Goal: Find specific page/section: Find specific page/section

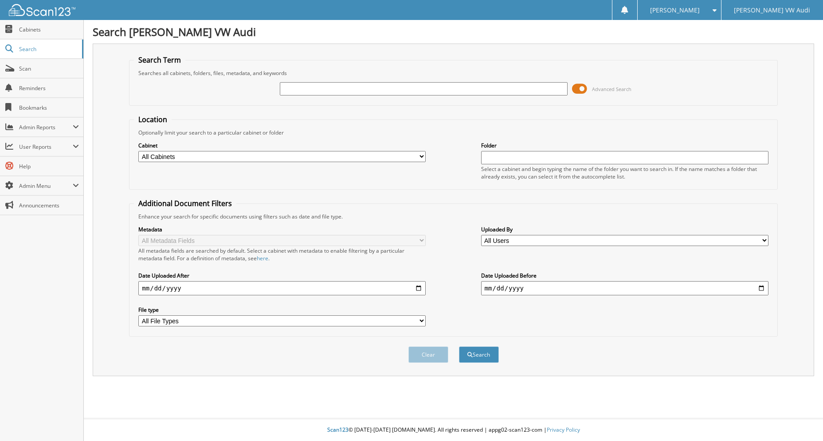
paste input "2567889P"
click at [308, 92] on input "text" at bounding box center [423, 88] width 287 height 13
type input "2567889P"
click at [459, 346] on button "Search" at bounding box center [479, 354] width 40 height 16
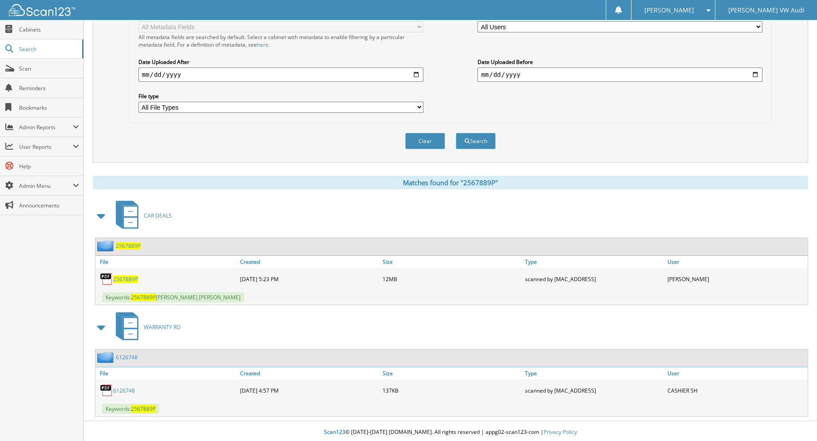
scroll to position [216, 0]
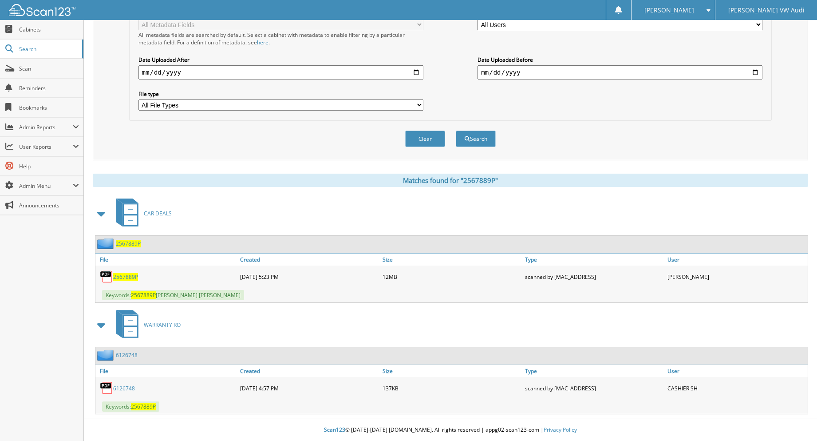
click at [126, 275] on span "2567889P" at bounding box center [125, 277] width 25 height 8
drag, startPoint x: 646, startPoint y: 55, endPoint x: 646, endPoint y: 62, distance: 7.5
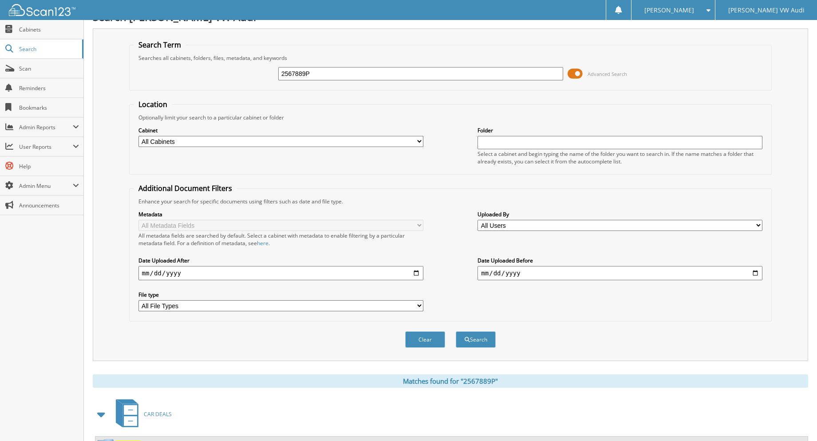
scroll to position [0, 0]
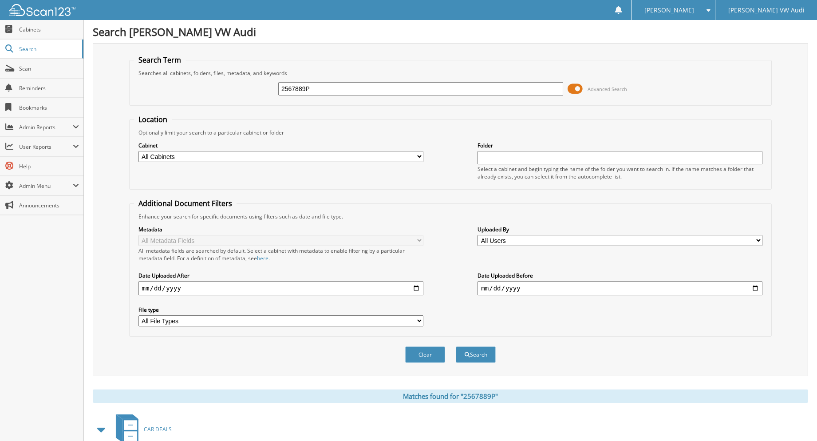
drag, startPoint x: 323, startPoint y: 87, endPoint x: 198, endPoint y: 123, distance: 130.3
click at [193, 123] on form "Search Term Searches all cabinets, folders, files, metadata, and keywords 25678…" at bounding box center [450, 213] width 643 height 317
type input "12.16.2021"
click at [456, 346] on button "Search" at bounding box center [476, 354] width 40 height 16
click at [292, 92] on input "12.16.2021" at bounding box center [420, 88] width 285 height 13
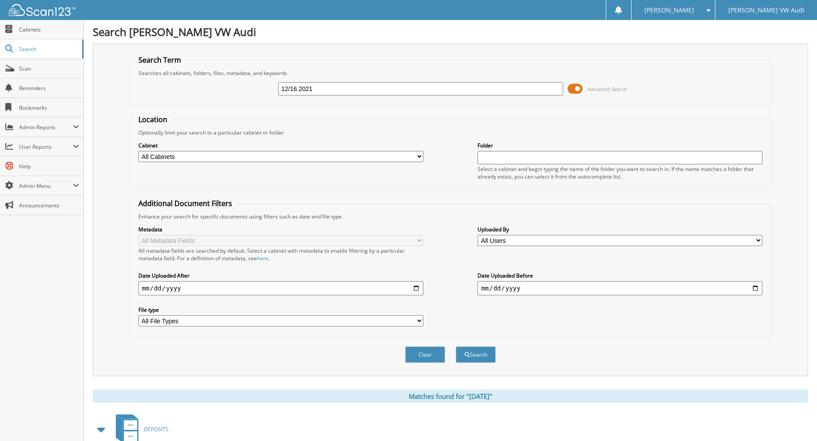
click at [299, 85] on input "12/16.2021" at bounding box center [420, 88] width 285 height 13
type input "12/16/2021"
click at [456, 346] on button "Search" at bounding box center [476, 354] width 40 height 16
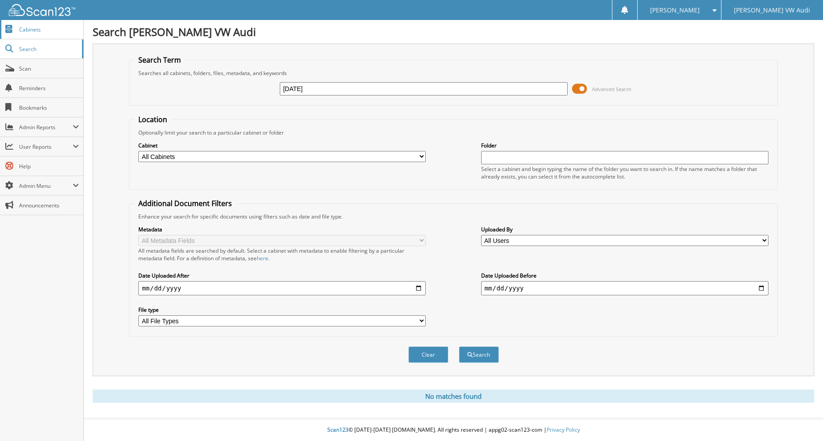
click at [36, 26] on span "Cabinets" at bounding box center [49, 30] width 60 height 8
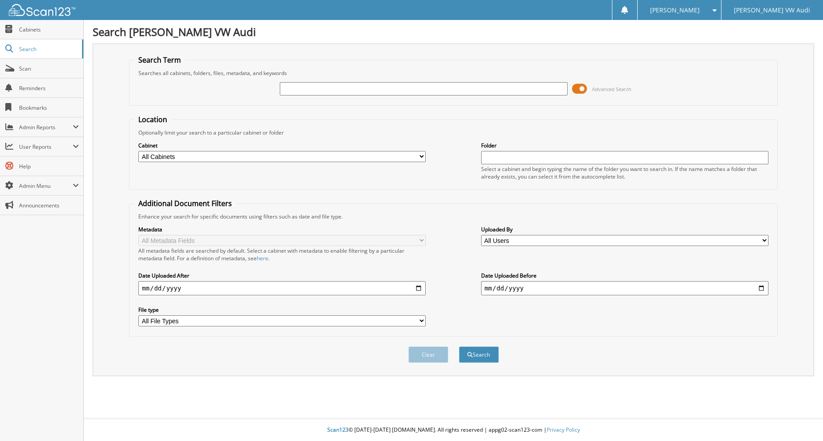
click at [291, 88] on input "text" at bounding box center [423, 88] width 287 height 13
type input "2567889P"
click at [459, 346] on button "Search" at bounding box center [479, 354] width 40 height 16
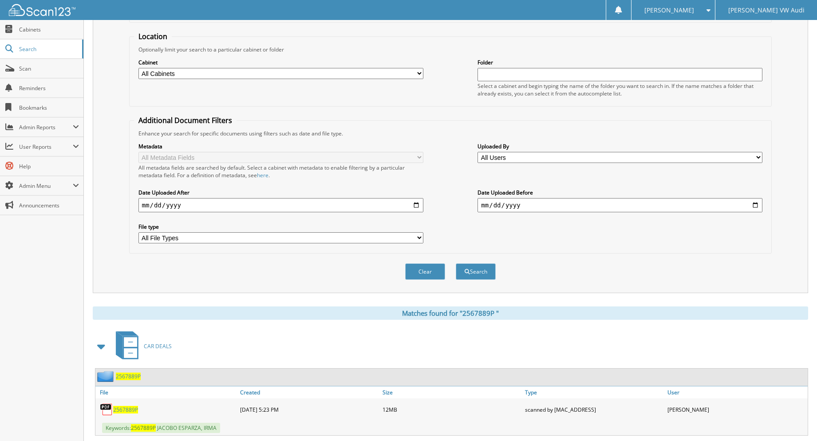
scroll to position [216, 0]
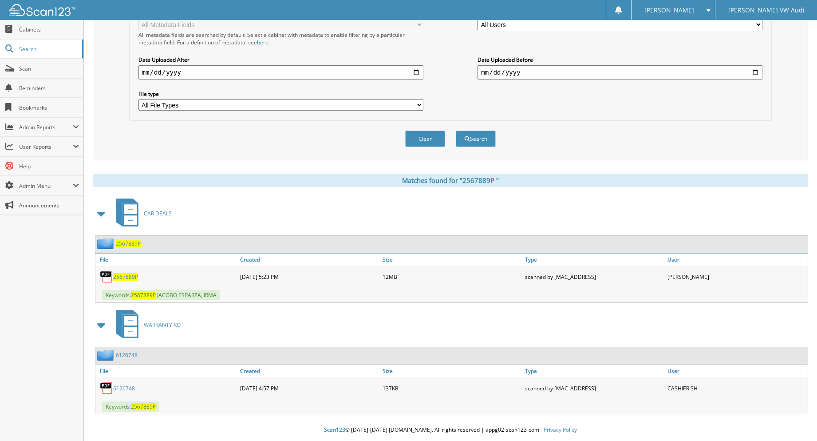
click at [148, 325] on span "W A R R A N T Y R O" at bounding box center [162, 325] width 37 height 8
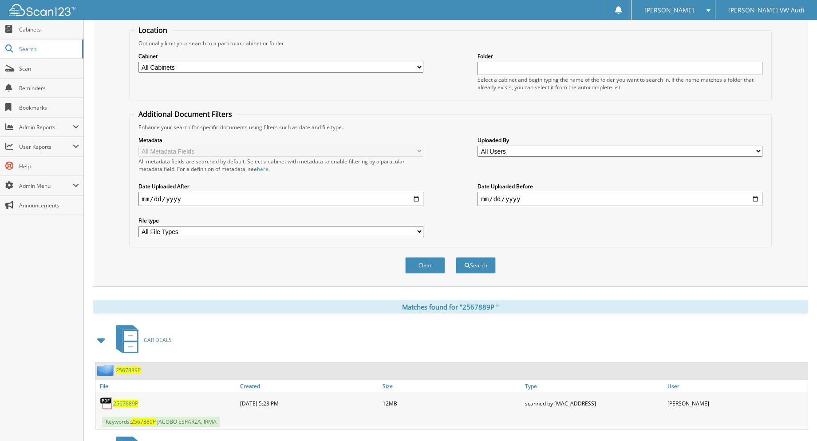
scroll to position [216, 0]
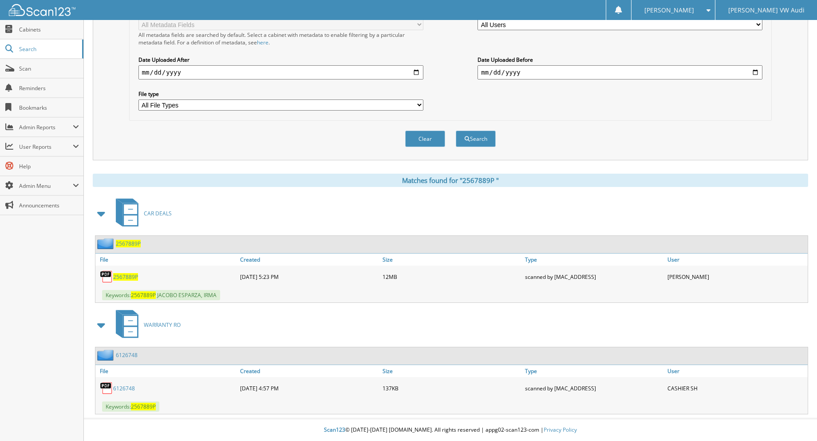
click at [123, 386] on link "6 1 2 6 7 4 8" at bounding box center [124, 388] width 22 height 8
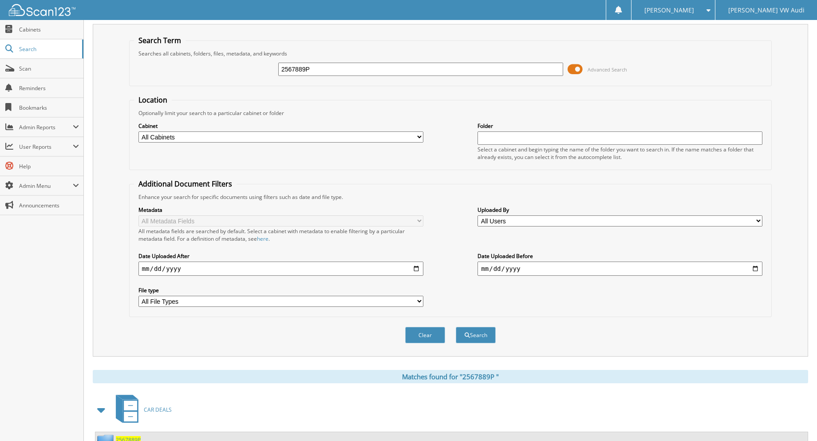
scroll to position [0, 0]
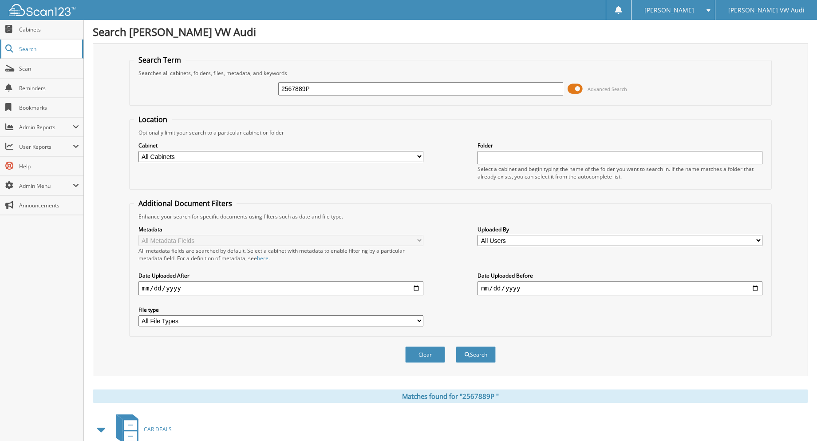
click at [26, 47] on span "Search" at bounding box center [48, 49] width 59 height 8
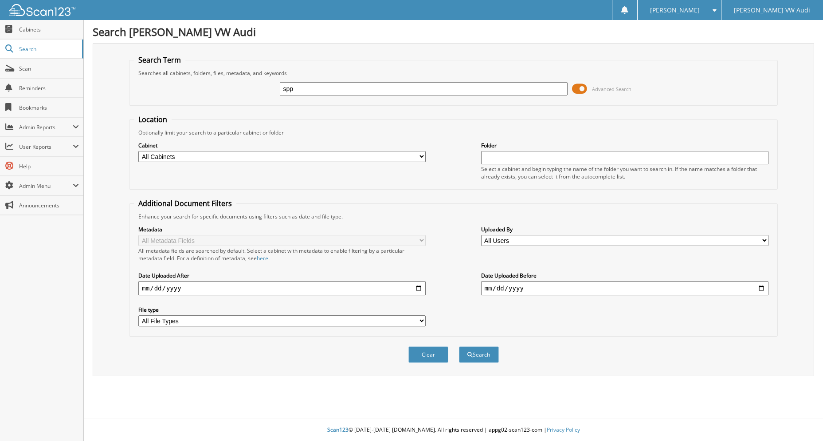
type input "spp"
click at [459, 346] on button "Search" at bounding box center [479, 354] width 40 height 16
